Goal: Complete application form

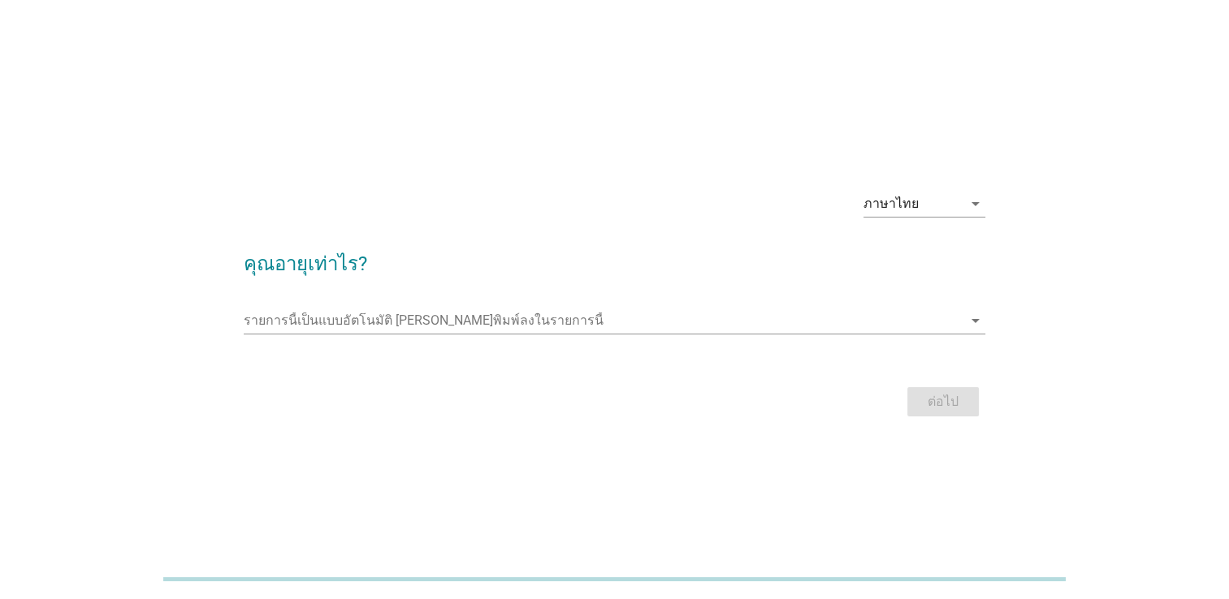
click at [981, 338] on div "รายการนี้เป็นแบบอัตโนมัติ [PERSON_NAME]พิมพ์ลงในรายการนี้ arrow_drop_down" at bounding box center [614, 329] width 741 height 42
drag, startPoint x: 975, startPoint y: 330, endPoint x: 968, endPoint y: 310, distance: 20.5
click at [972, 320] on icon "arrow_drop_down" at bounding box center [975, 320] width 19 height 19
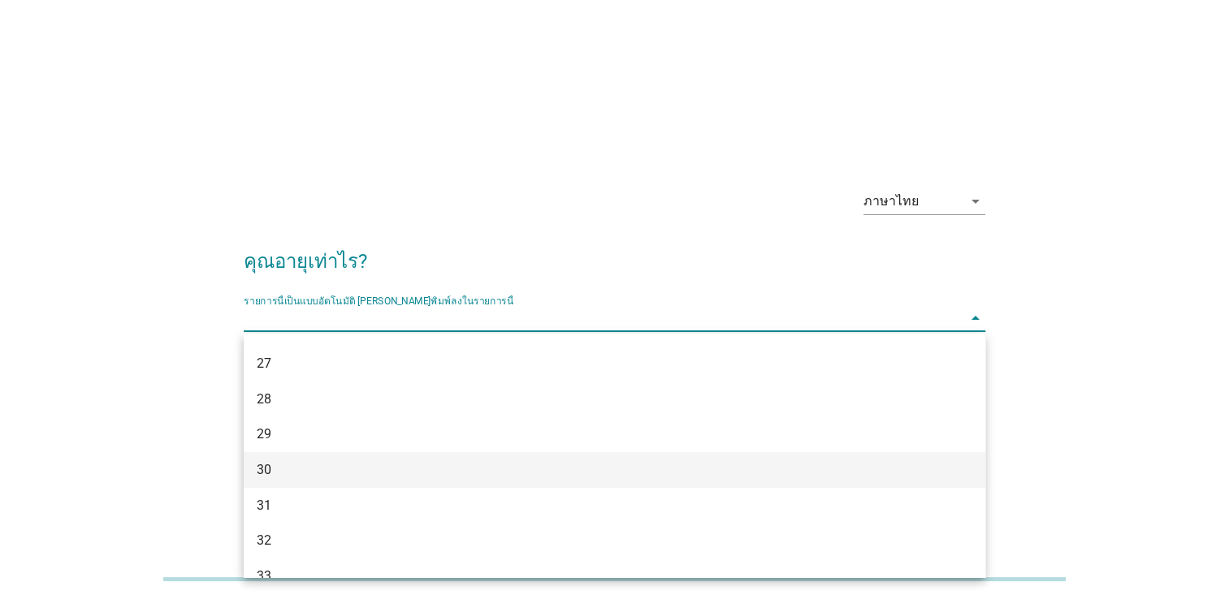
scroll to position [325, 0]
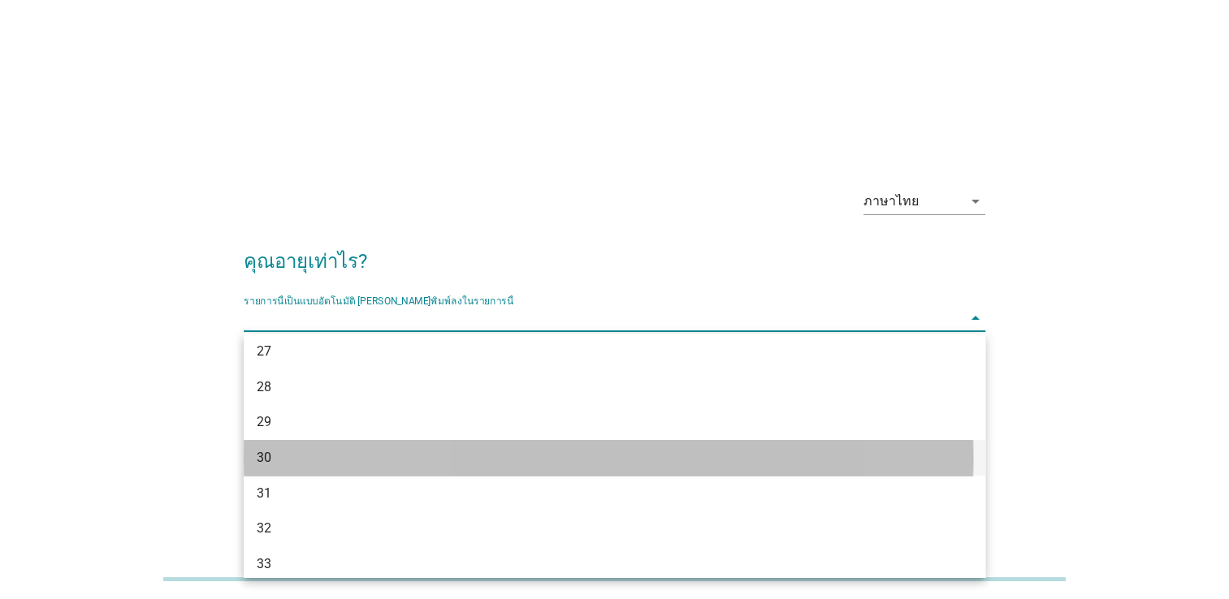
click at [306, 465] on div "30" at bounding box center [585, 457] width 656 height 19
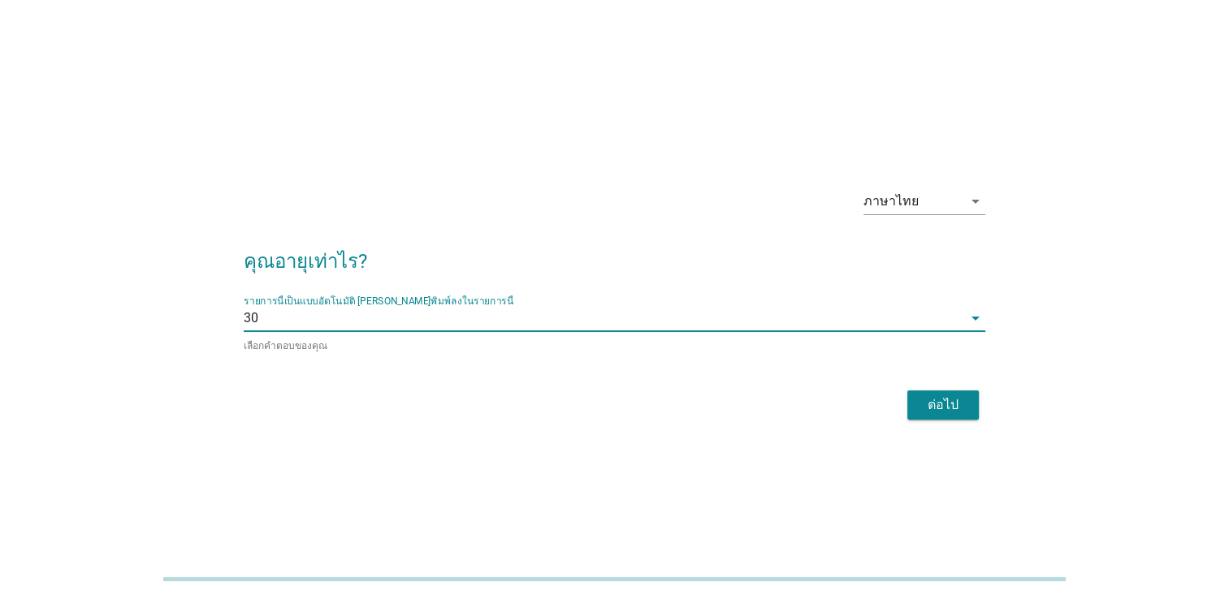
click at [928, 396] on div "ต่อไป" at bounding box center [942, 405] width 45 height 19
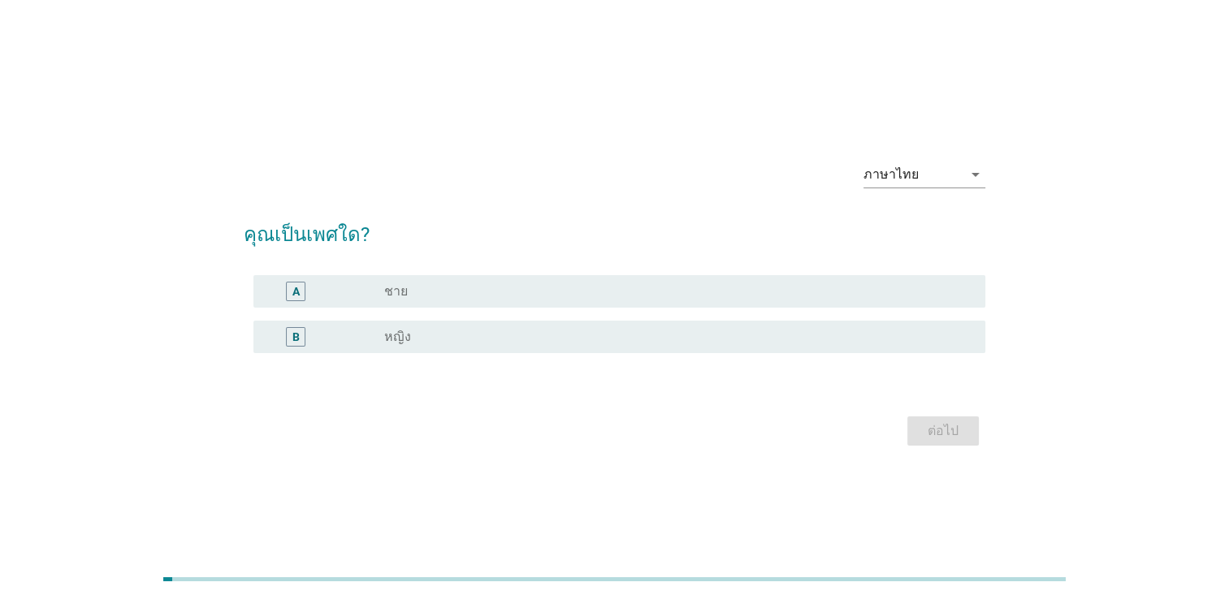
click at [435, 348] on div "B radio_button_unchecked หญิง" at bounding box center [619, 337] width 732 height 32
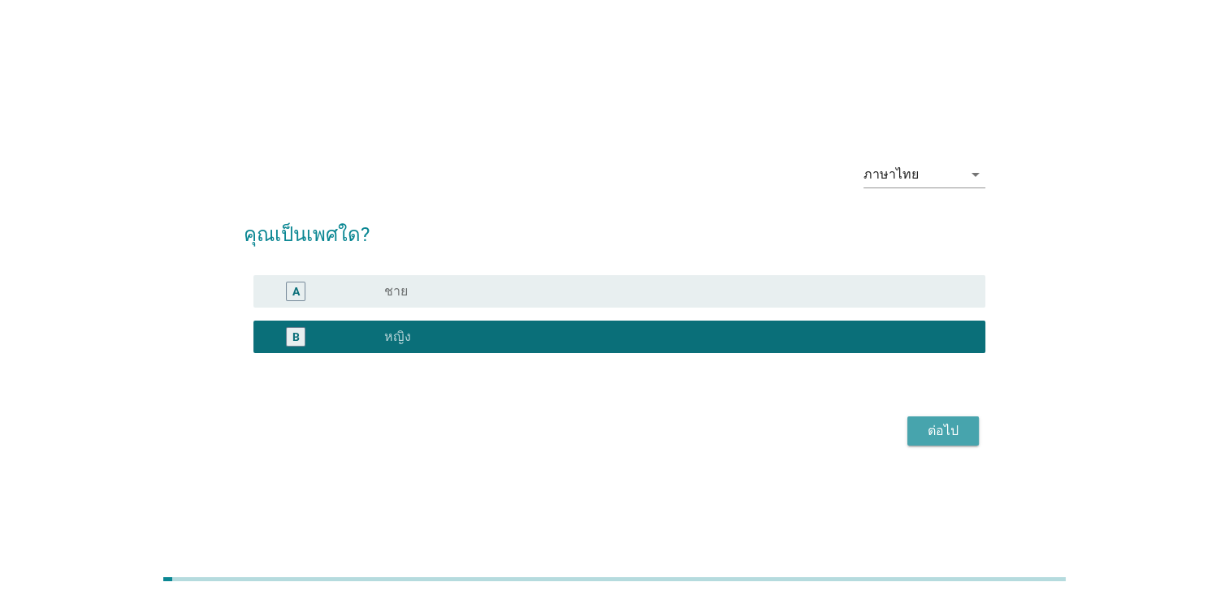
click at [923, 430] on div "ต่อไป" at bounding box center [942, 431] width 45 height 19
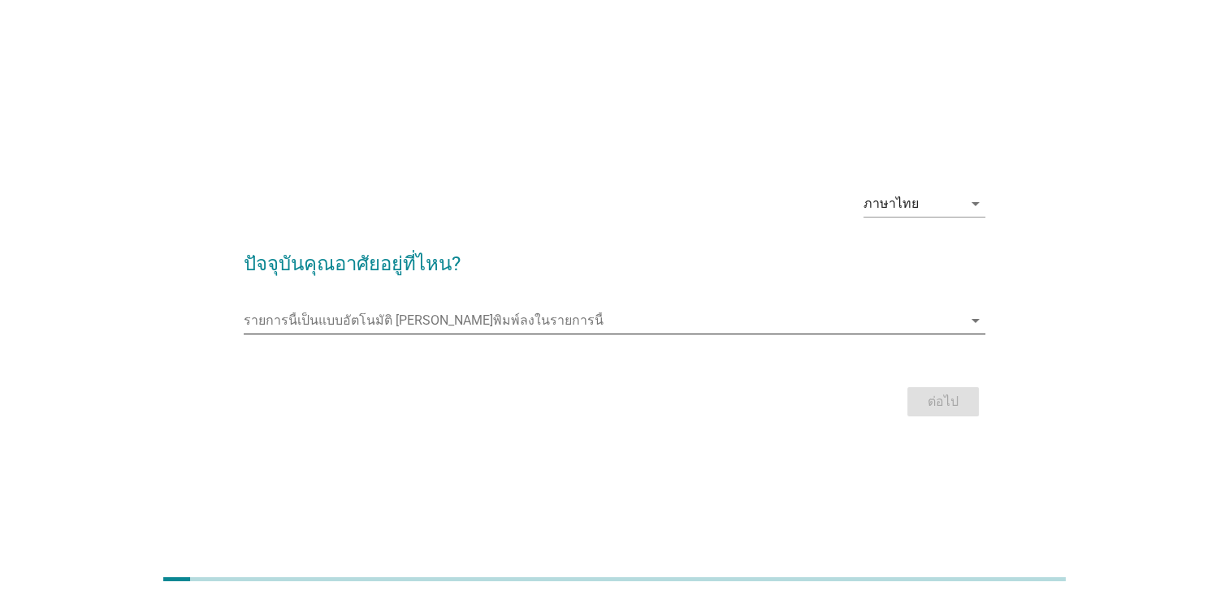
click at [487, 313] on input "รายการนี้เป็นแบบอัตโนมัติ คุณสามารถพิมพ์ลงในรายการนี้" at bounding box center [603, 321] width 719 height 26
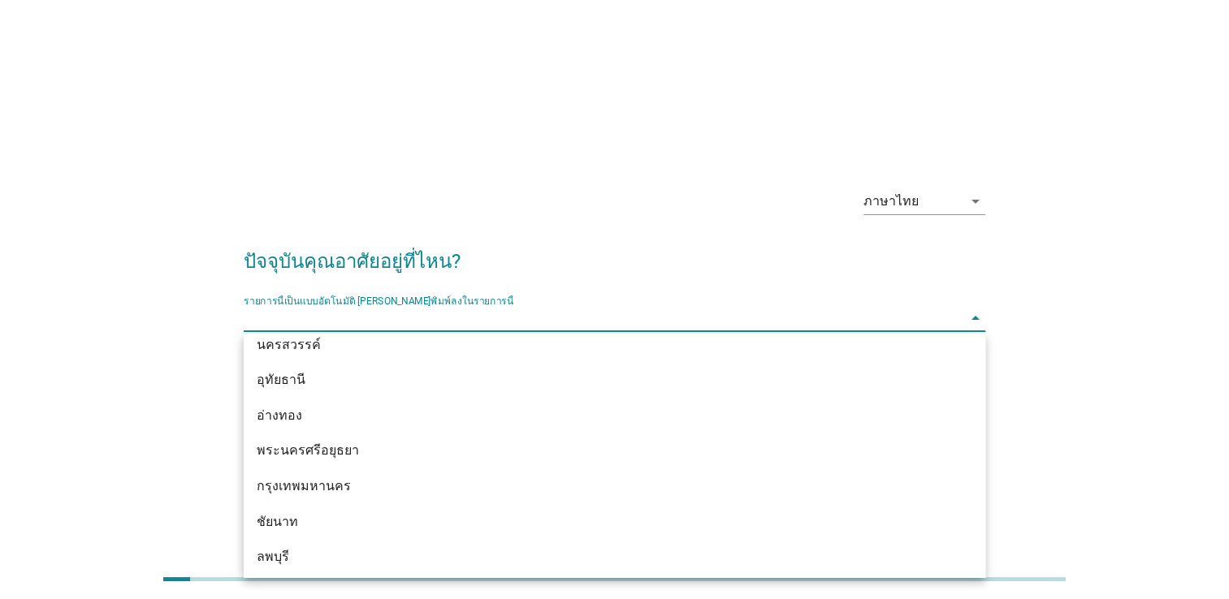
scroll to position [1299, 0]
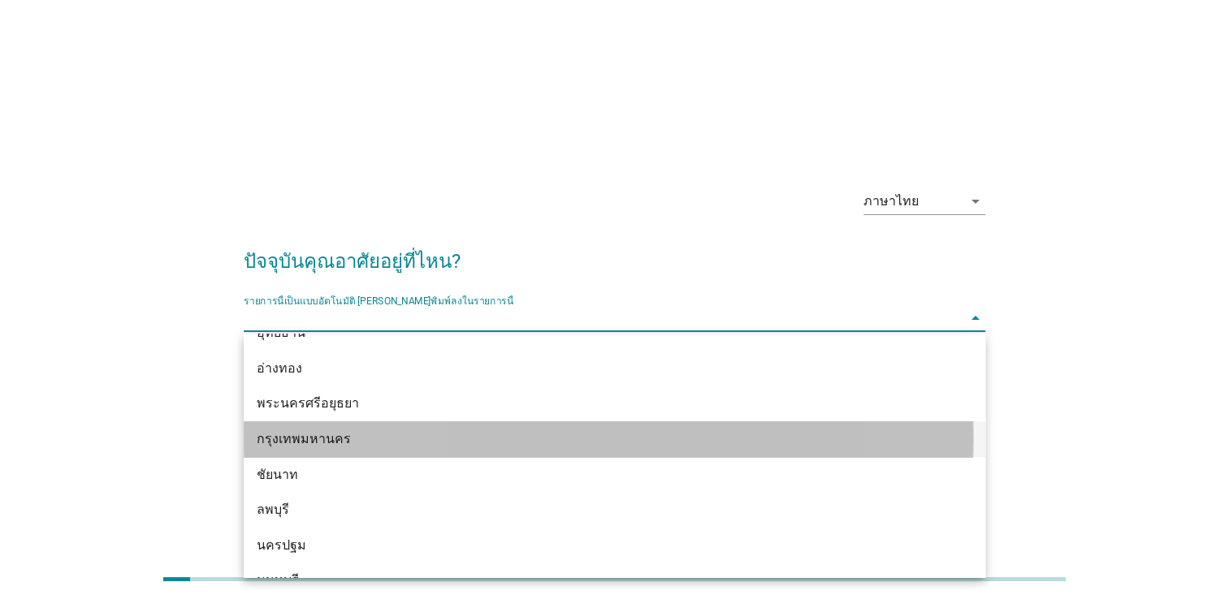
click at [379, 433] on div "กรุงเทพมหานคร" at bounding box center [585, 439] width 656 height 19
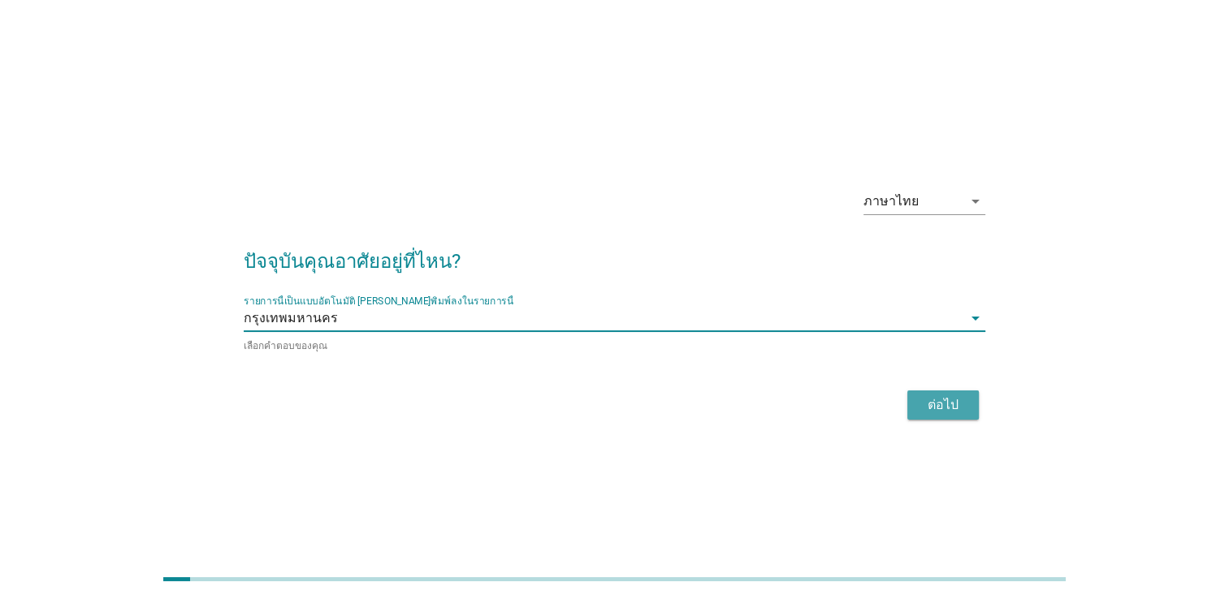
click at [934, 396] on div "ต่อไป" at bounding box center [942, 405] width 45 height 19
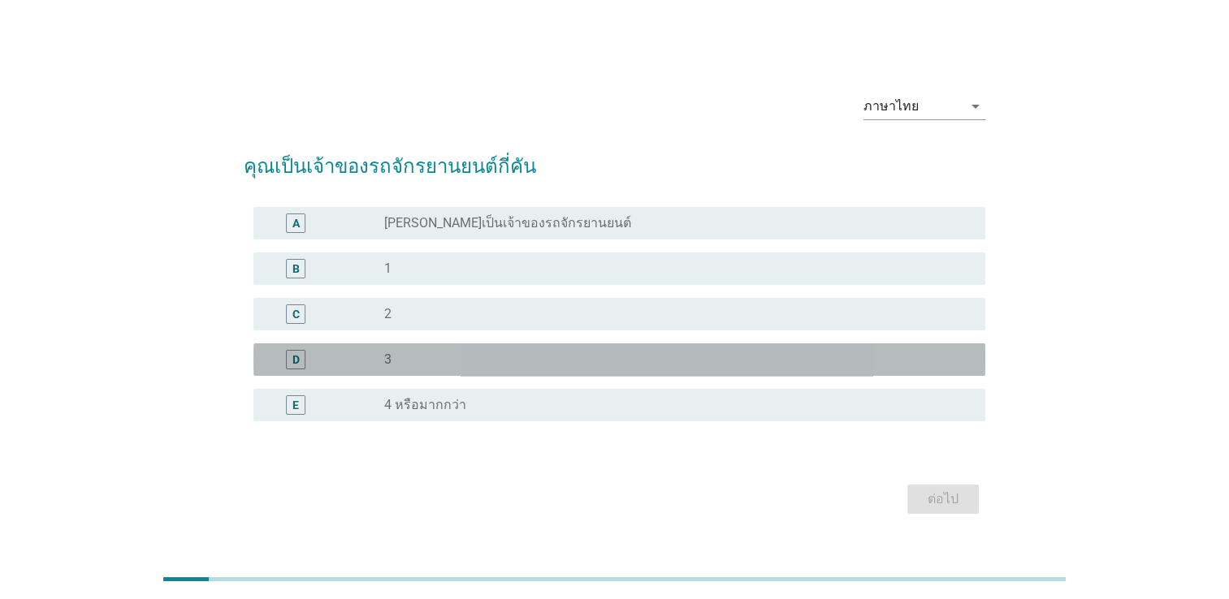
click at [492, 354] on div "radio_button_unchecked 3" at bounding box center [671, 360] width 575 height 16
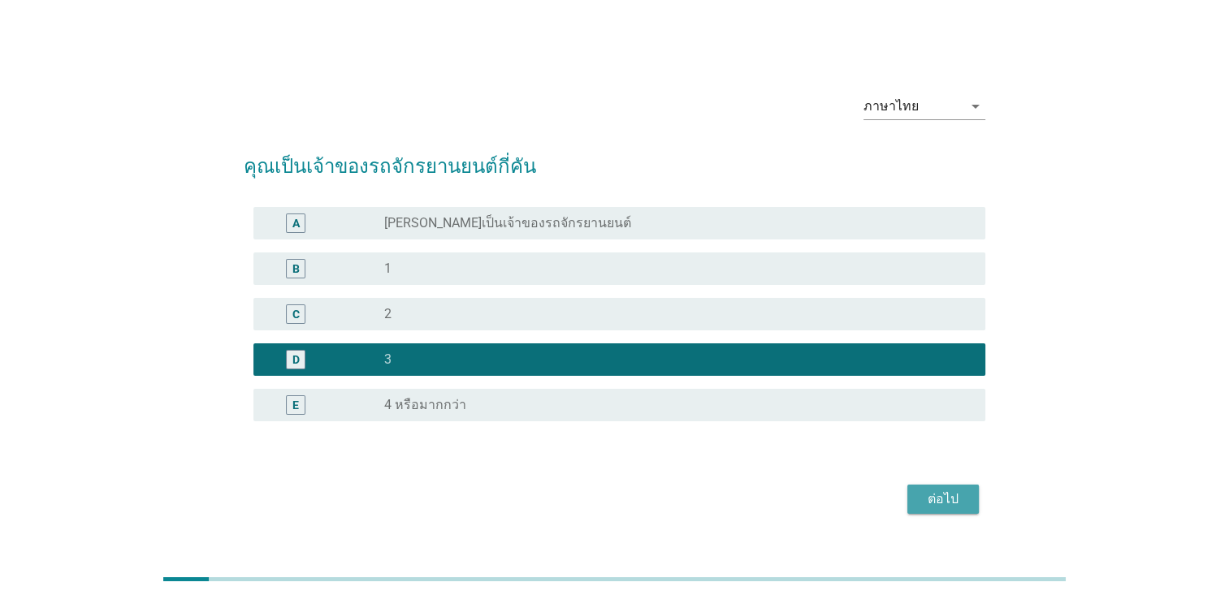
click at [931, 507] on div "ต่อไป" at bounding box center [942, 499] width 45 height 19
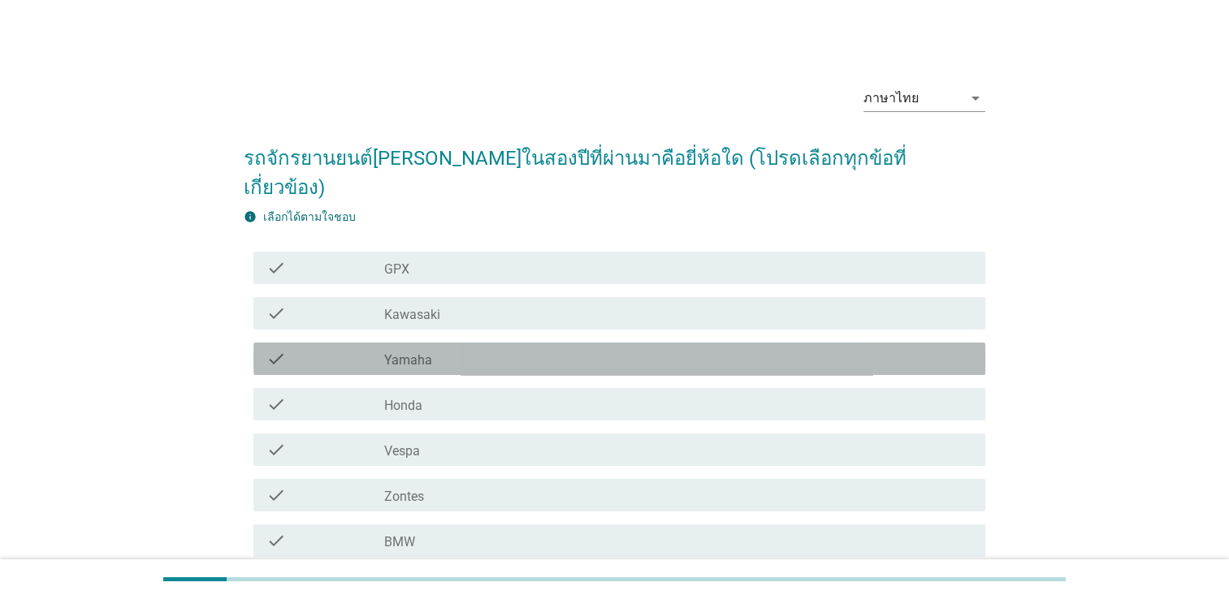
click at [473, 349] on div "check_box_outline_blank Yamaha" at bounding box center [678, 358] width 588 height 19
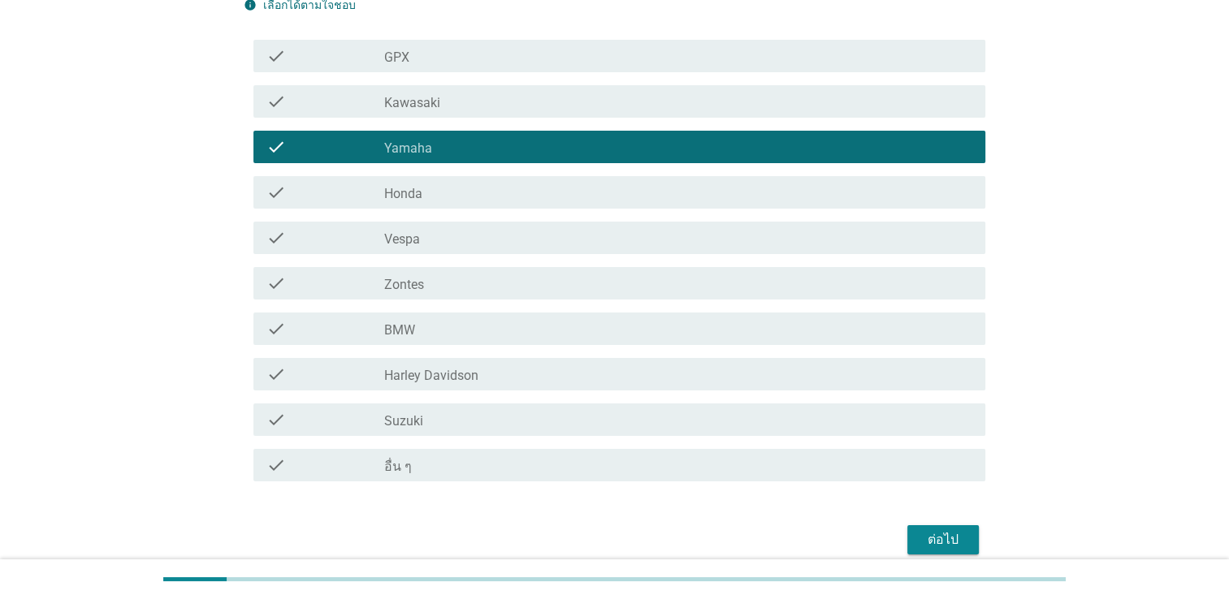
scroll to position [253, 0]
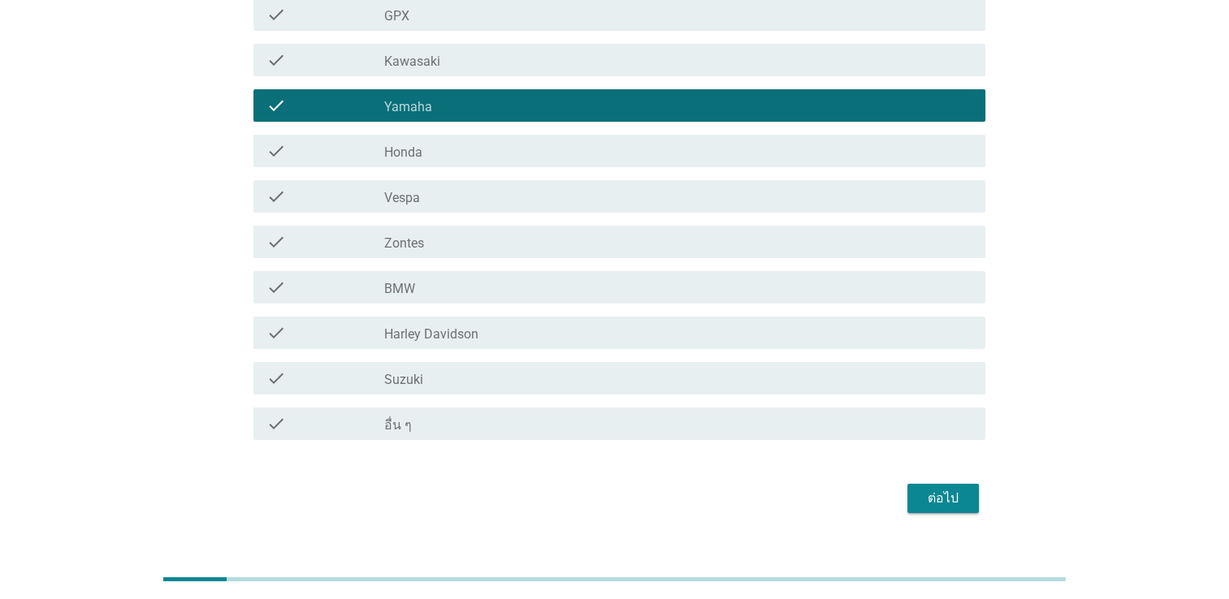
click at [954, 484] on button "ต่อไป" at bounding box center [942, 498] width 71 height 29
